Goal: Navigation & Orientation: Find specific page/section

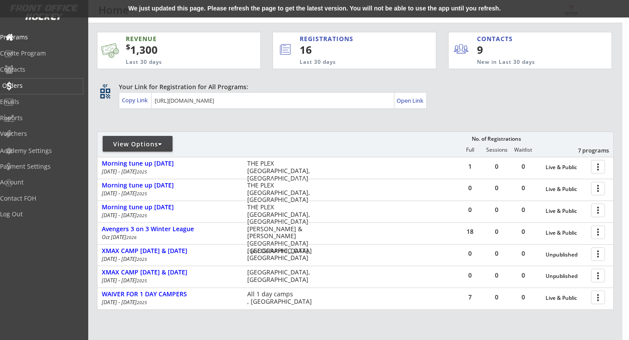
click at [47, 83] on div "Orders" at bounding box center [41, 86] width 79 height 6
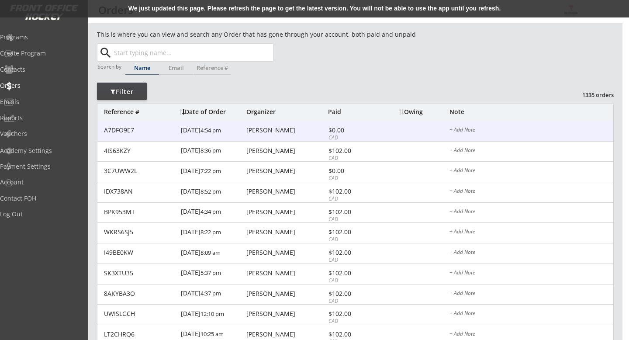
click at [295, 132] on div "[PERSON_NAME]" at bounding box center [285, 130] width 79 height 6
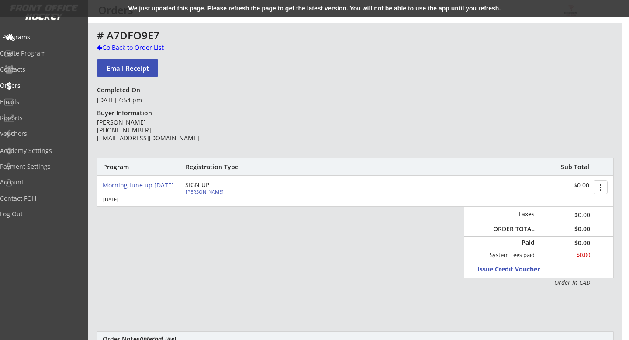
click at [48, 41] on div "Programs" at bounding box center [41, 37] width 83 height 15
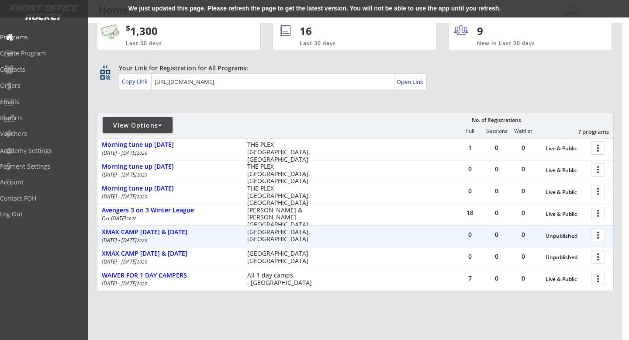
scroll to position [22, 0]
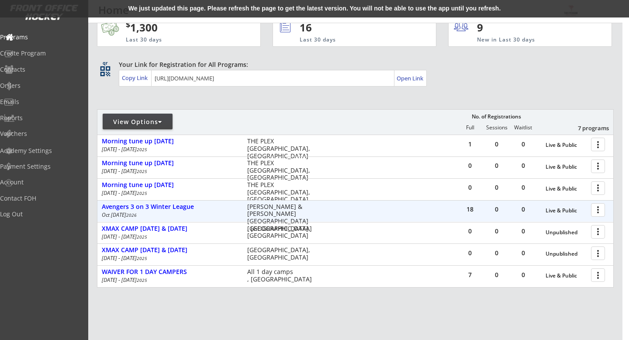
click at [594, 211] on div at bounding box center [599, 209] width 15 height 15
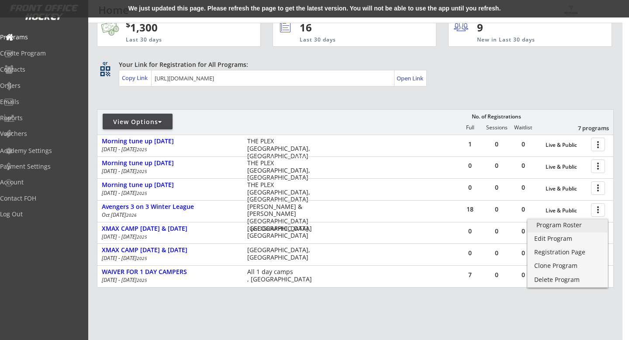
click at [590, 222] on div "Program Roster" at bounding box center [567, 225] width 62 height 6
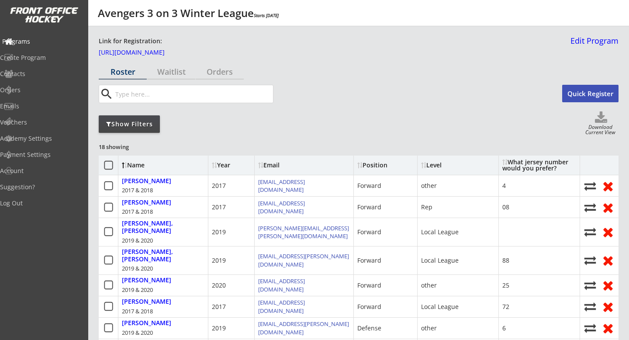
click at [62, 39] on div "Programs" at bounding box center [41, 41] width 79 height 6
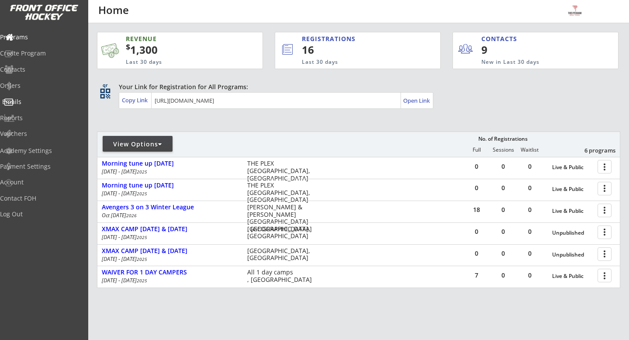
click at [62, 101] on div "Emails" at bounding box center [41, 102] width 79 height 6
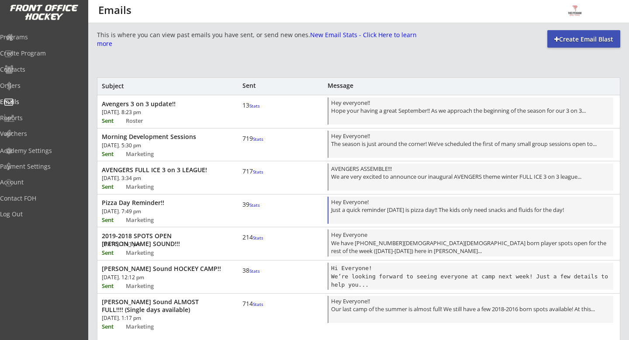
scroll to position [0, 0]
click at [403, 273] on code "Hi Everyone! We’re looking forward to seeing everyone at camp next week! Just a…" at bounding box center [471, 275] width 280 height 23
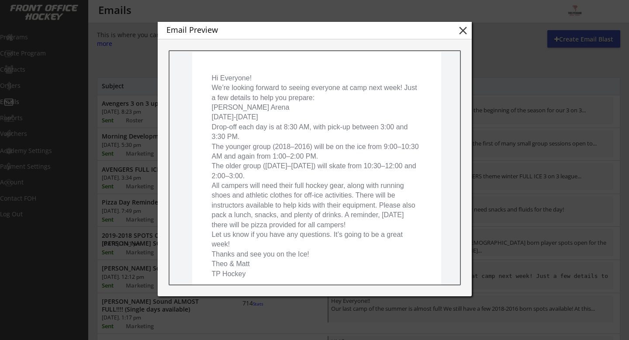
scroll to position [145, 0]
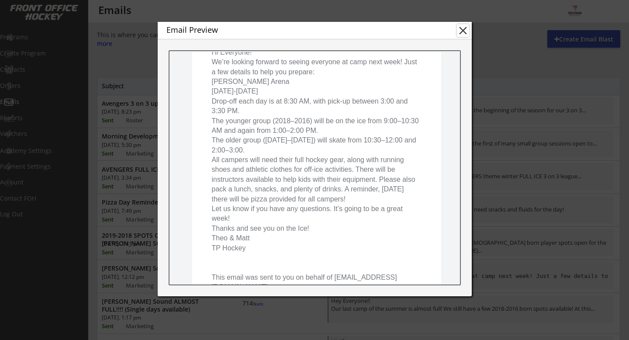
click at [461, 32] on button "close" at bounding box center [462, 30] width 13 height 13
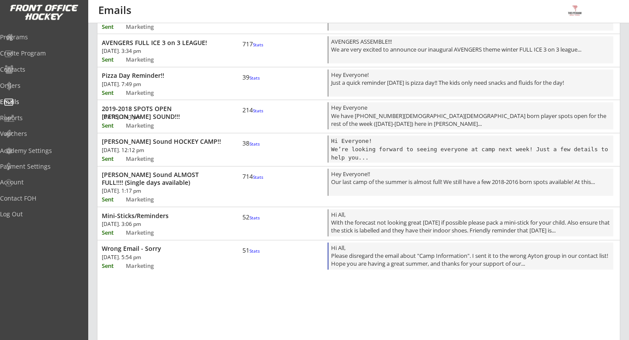
scroll to position [0, 0]
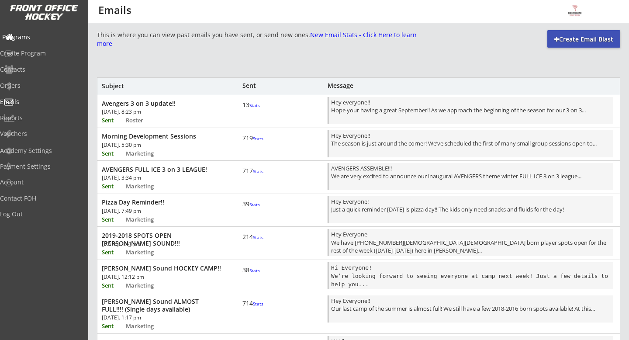
click at [52, 42] on div "Programs" at bounding box center [41, 37] width 83 height 15
